Goal: Task Accomplishment & Management: Manage account settings

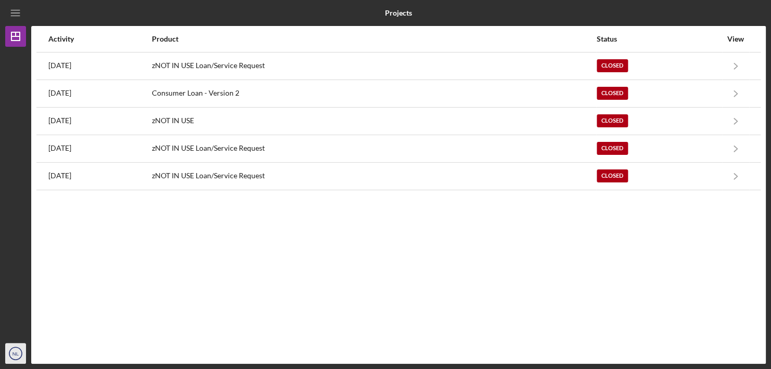
click at [16, 352] on text "NL" at bounding box center [15, 354] width 7 height 6
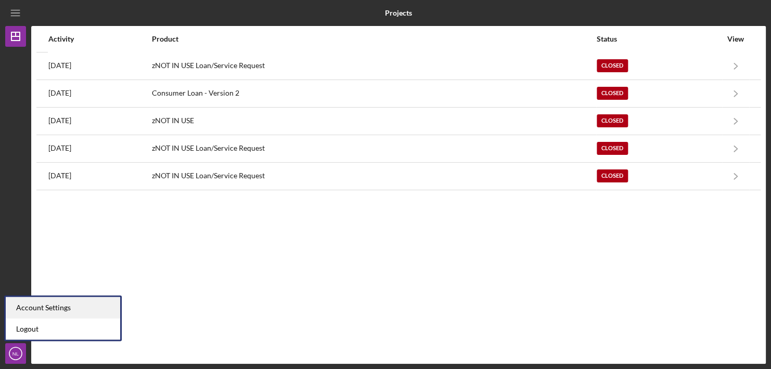
click at [26, 309] on div "Account Settings" at bounding box center [63, 307] width 114 height 21
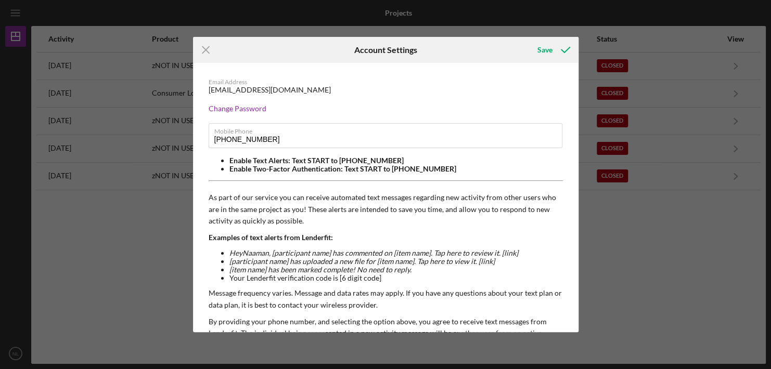
click at [111, 247] on div "Icon/Menu Close Account Settings Save Email Address naaman@1st-choice-counselin…" at bounding box center [385, 184] width 771 height 369
click at [206, 49] on icon "Icon/Menu Close" at bounding box center [206, 50] width 26 height 26
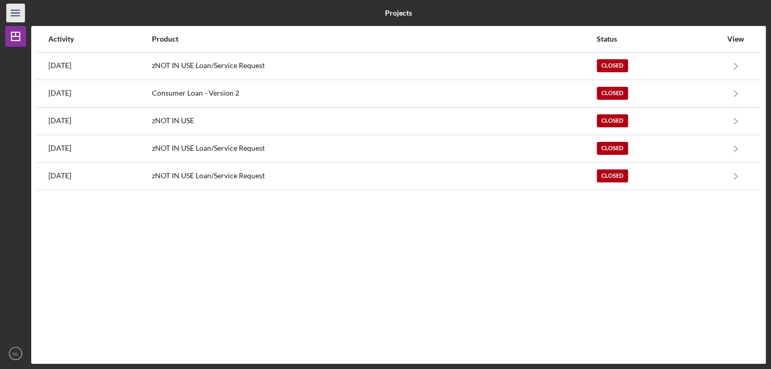
click at [18, 10] on line "button" at bounding box center [15, 10] width 8 height 0
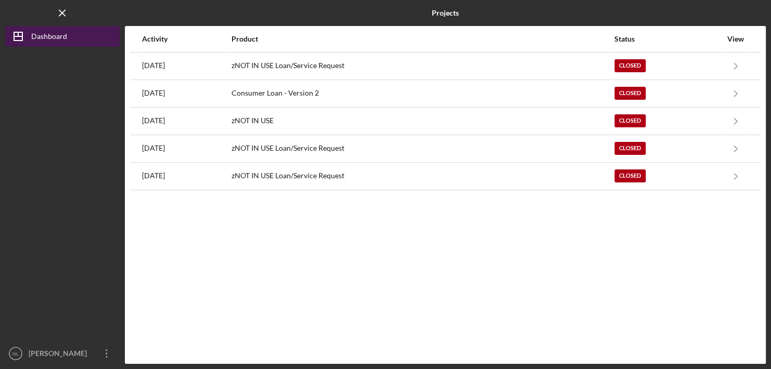
click at [34, 32] on div "Dashboard" at bounding box center [49, 37] width 36 height 23
click at [19, 37] on icon "Icon/Dashboard" at bounding box center [18, 36] width 26 height 26
click at [38, 34] on div "Dashboard" at bounding box center [49, 37] width 36 height 23
click at [56, 11] on icon "Icon/Menu Close" at bounding box center [62, 13] width 23 height 23
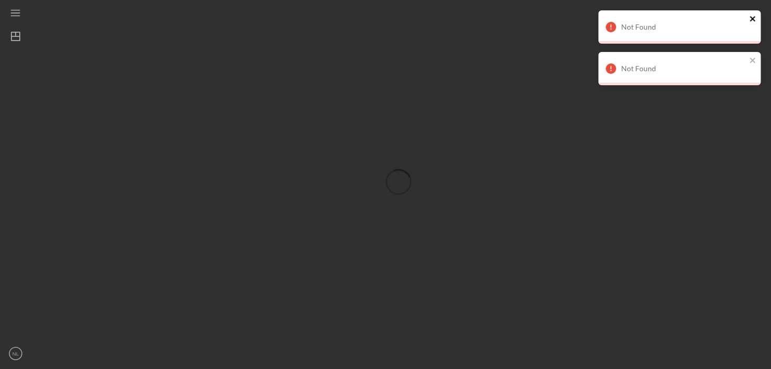
click at [750, 17] on icon "close" at bounding box center [752, 19] width 7 height 8
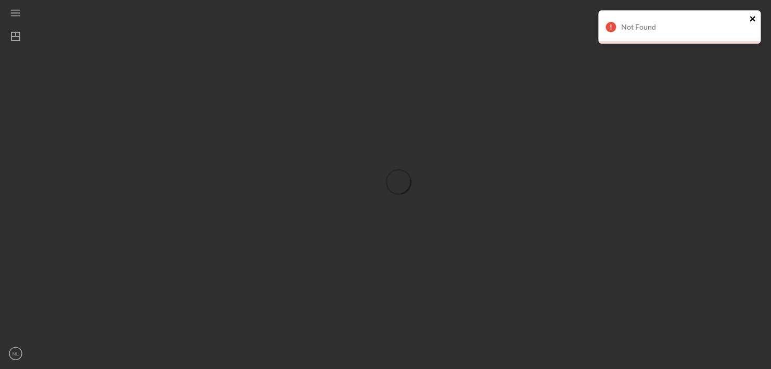
click at [750, 19] on icon "close" at bounding box center [752, 19] width 7 height 8
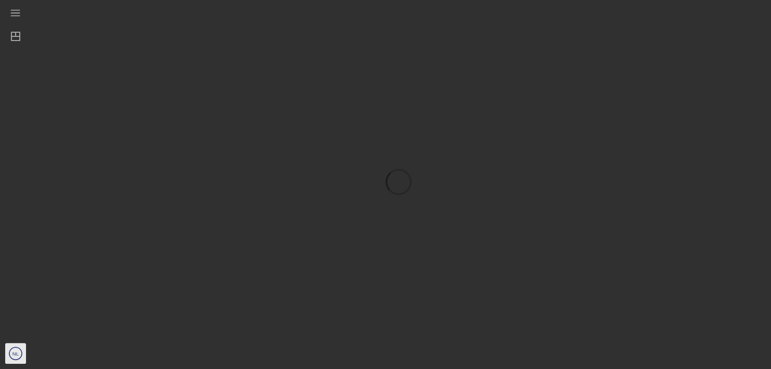
click at [17, 355] on text "NL" at bounding box center [15, 354] width 7 height 6
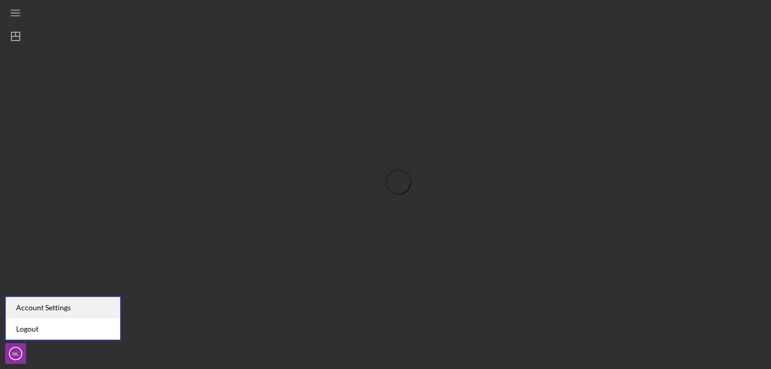
click at [22, 310] on div "Account Settings" at bounding box center [63, 307] width 114 height 21
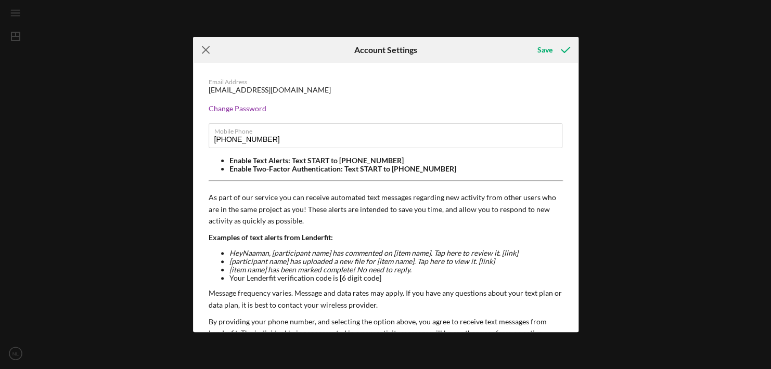
click at [202, 51] on icon "Icon/Menu Close" at bounding box center [206, 50] width 26 height 26
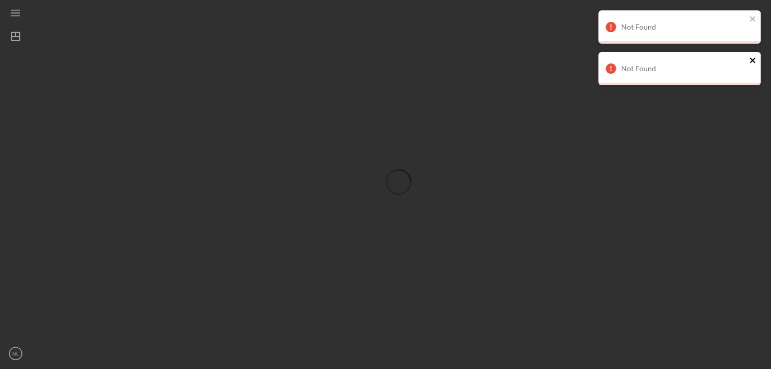
click at [750, 59] on icon "close" at bounding box center [752, 60] width 5 height 5
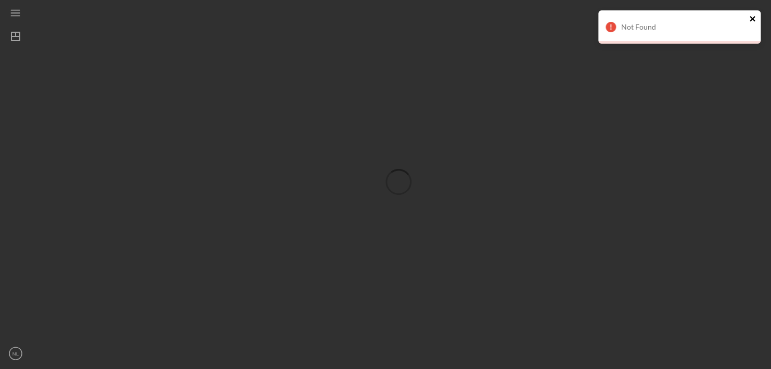
click at [752, 18] on icon "close" at bounding box center [752, 18] width 5 height 5
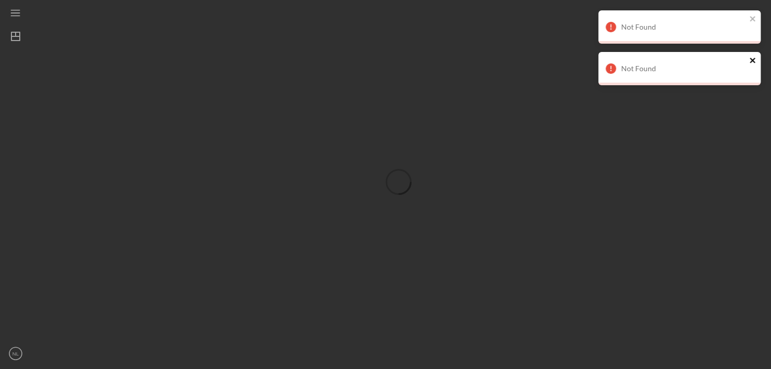
click at [752, 60] on icon "close" at bounding box center [752, 60] width 5 height 5
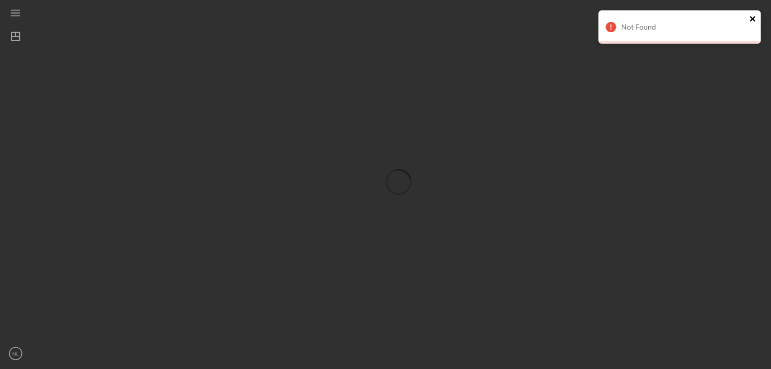
click at [750, 18] on icon "close" at bounding box center [752, 19] width 7 height 8
